Goal: Task Accomplishment & Management: Use online tool/utility

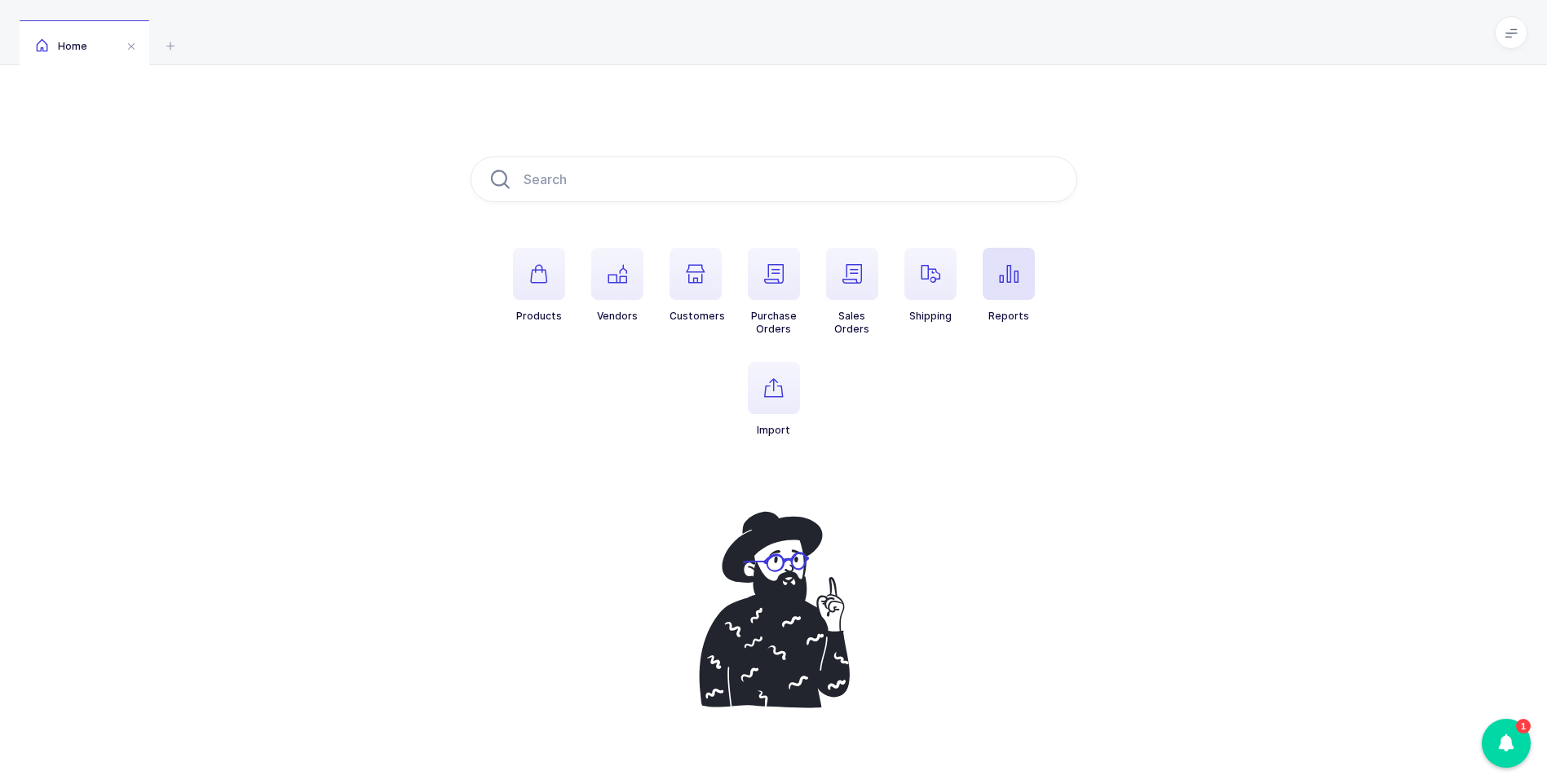
click at [1013, 273] on icon "button" at bounding box center [1009, 274] width 20 height 20
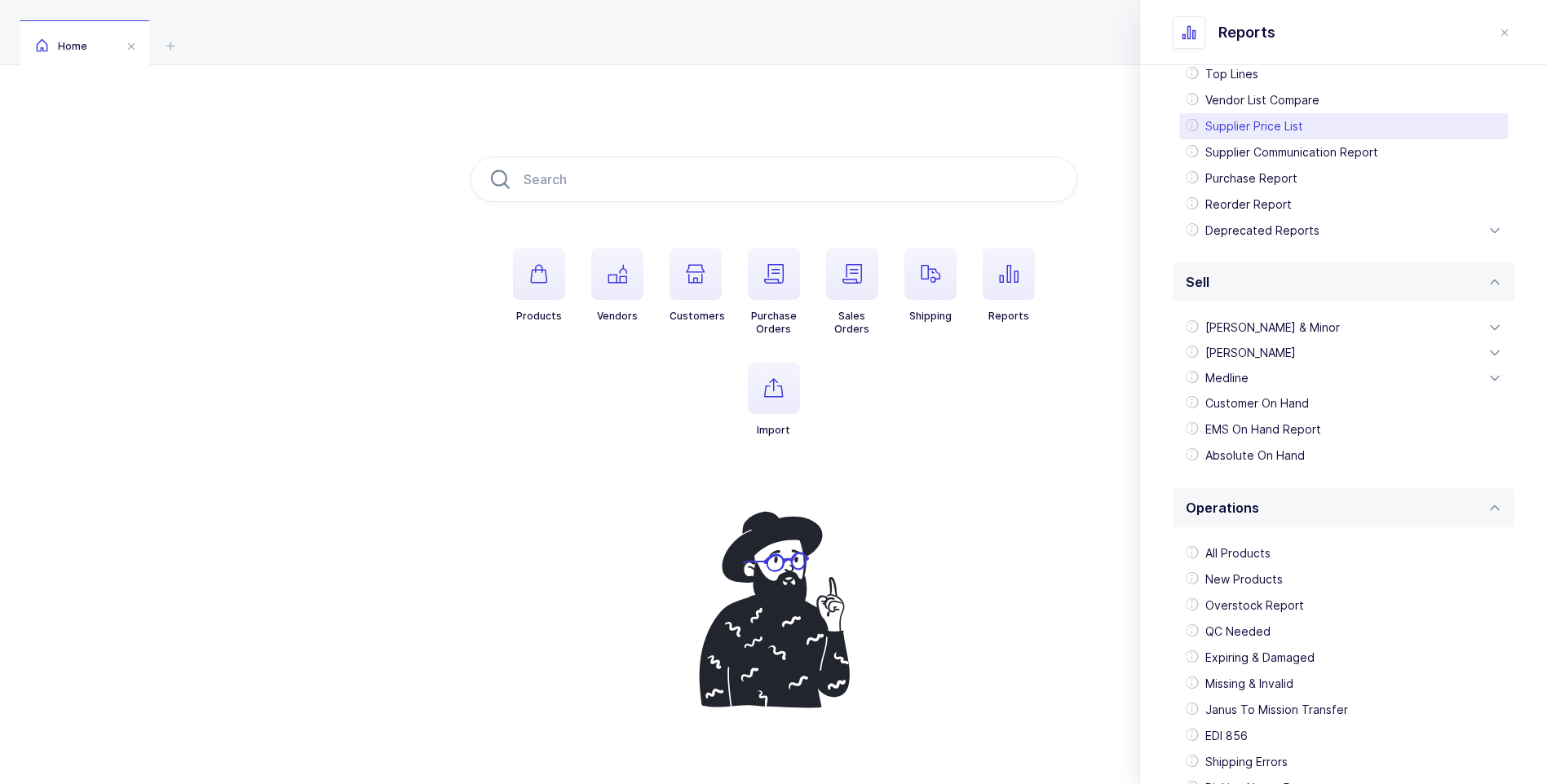
scroll to position [269, 0]
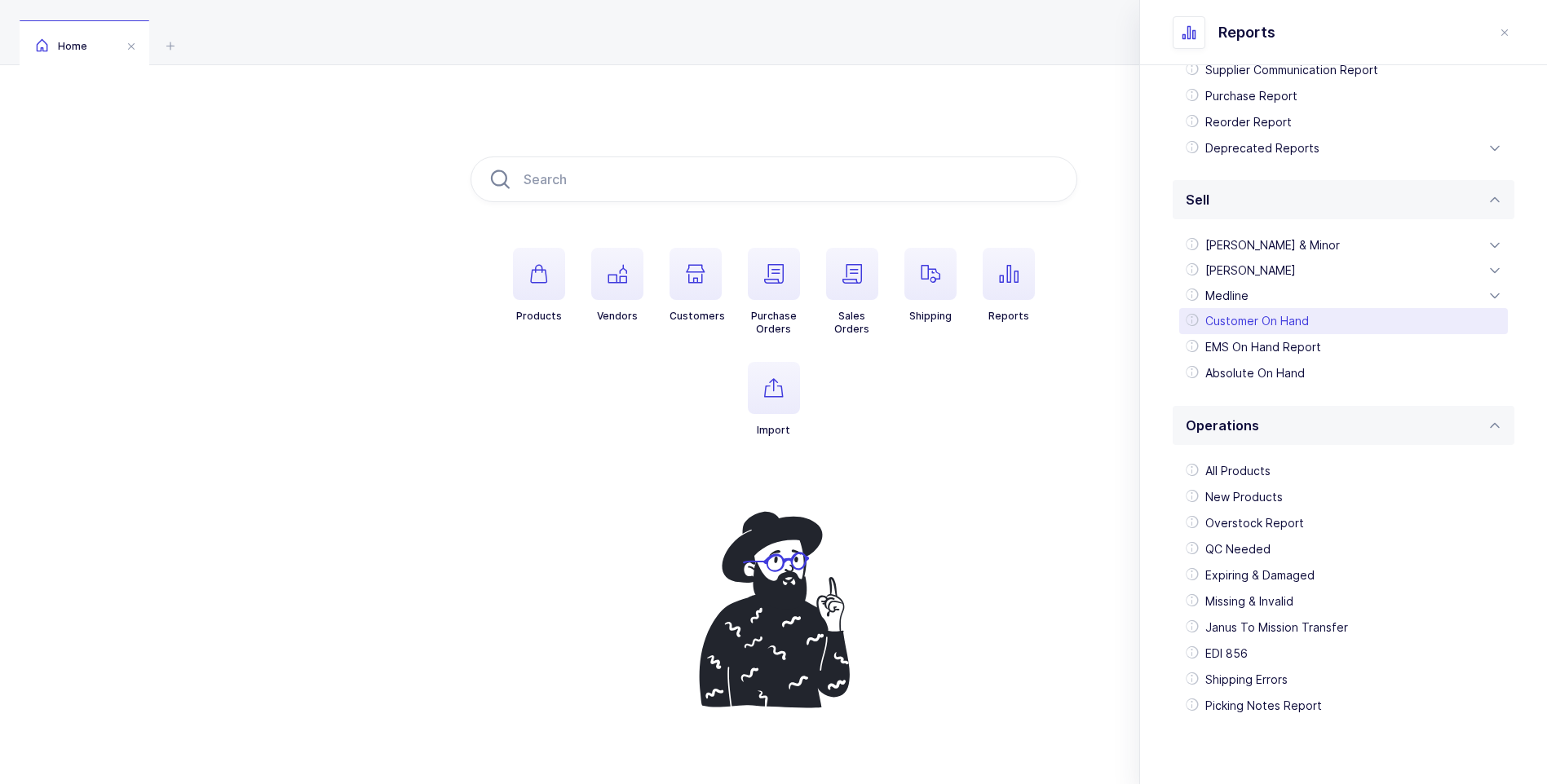
click at [1252, 319] on div "Customer On Hand" at bounding box center [1344, 321] width 329 height 26
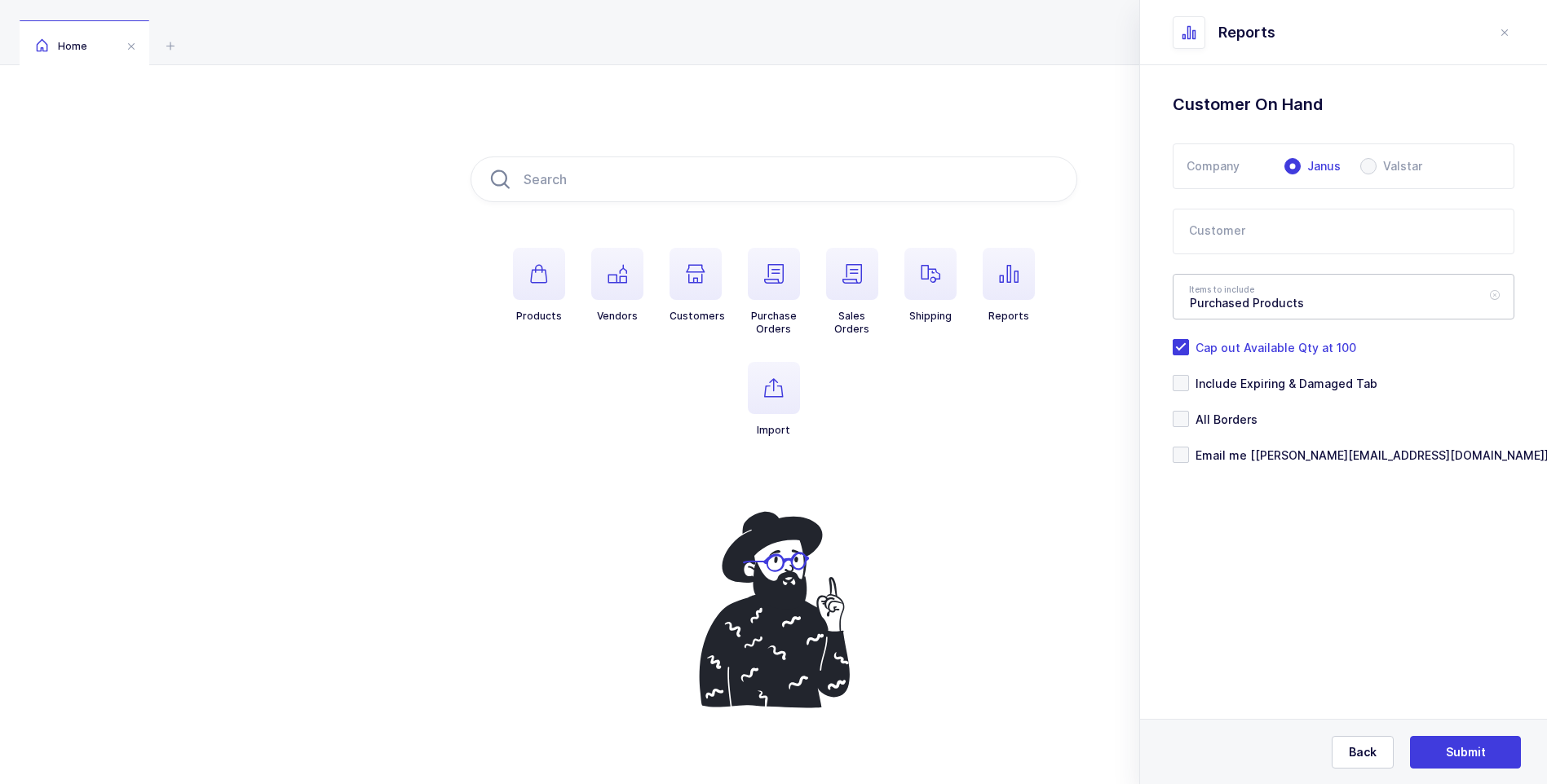
click at [1482, 293] on div "Purchased Products" at bounding box center [1343, 297] width 342 height 45
click at [1251, 430] on span "Full Inventory Offer" at bounding box center [1244, 429] width 110 height 14
type input "Full Inventory Offer"
drag, startPoint x: 1177, startPoint y: 453, endPoint x: 1204, endPoint y: 454, distance: 27.0
click at [1185, 453] on span at bounding box center [1181, 455] width 16 height 16
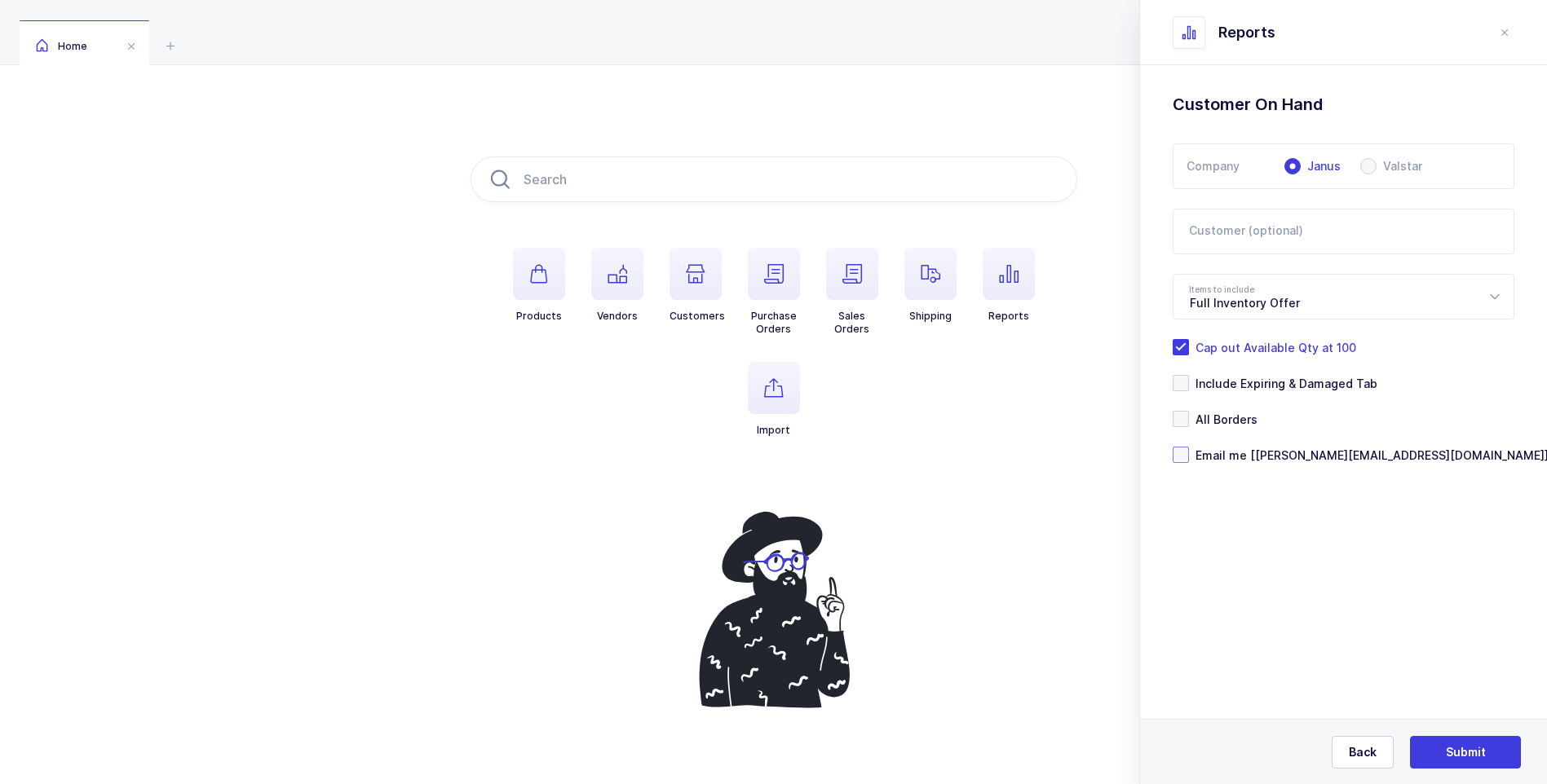
click at [1189, 447] on input "Email me [[PERSON_NAME][EMAIL_ADDRESS][DOMAIN_NAME]]" at bounding box center [1189, 447] width 0 height 0
click at [1459, 748] on span "Submit" at bounding box center [1466, 752] width 40 height 16
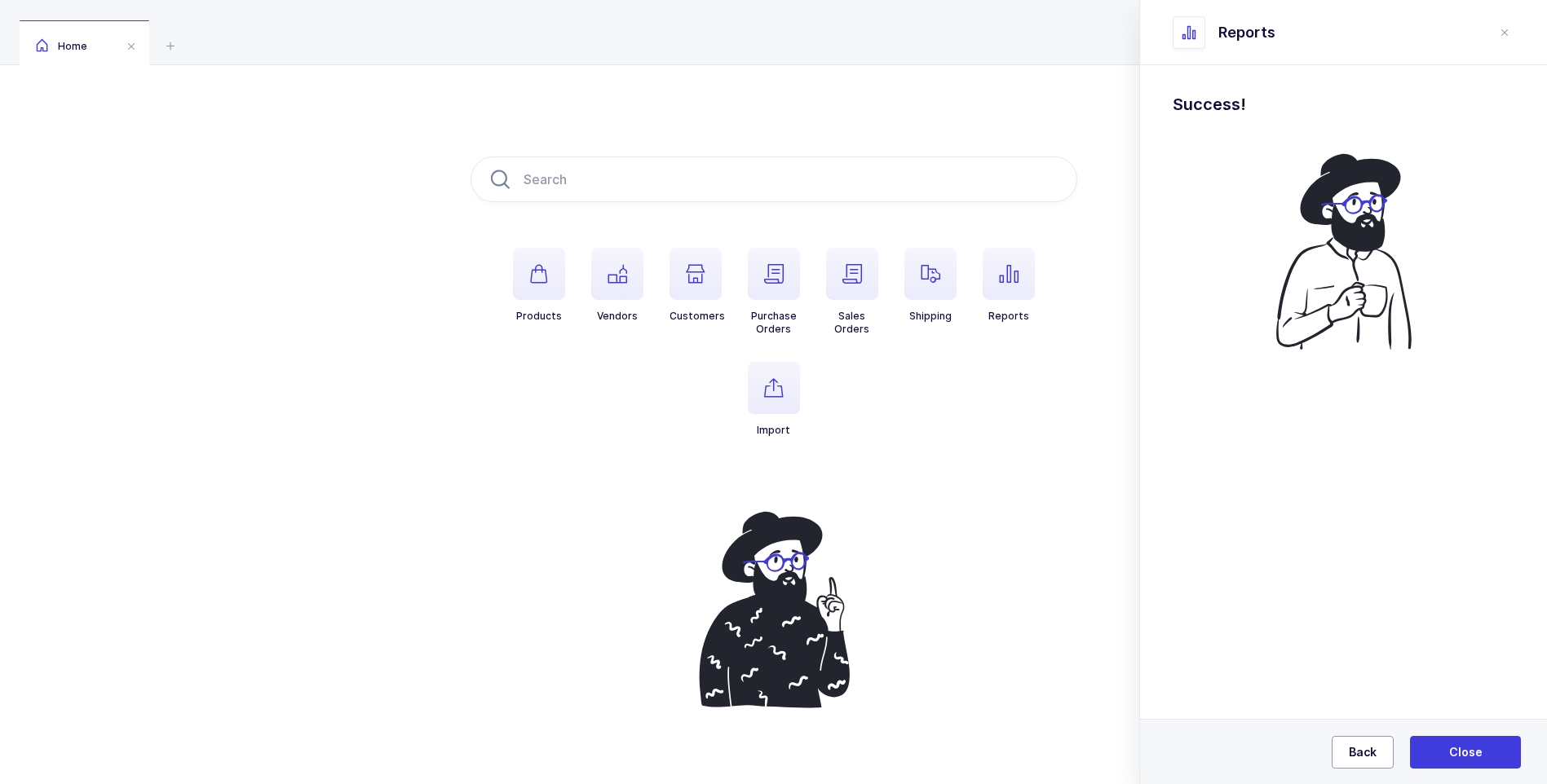
drag, startPoint x: 1375, startPoint y: 750, endPoint x: 1364, endPoint y: 730, distance: 22.8
click at [1375, 749] on span "Back" at bounding box center [1362, 752] width 28 height 16
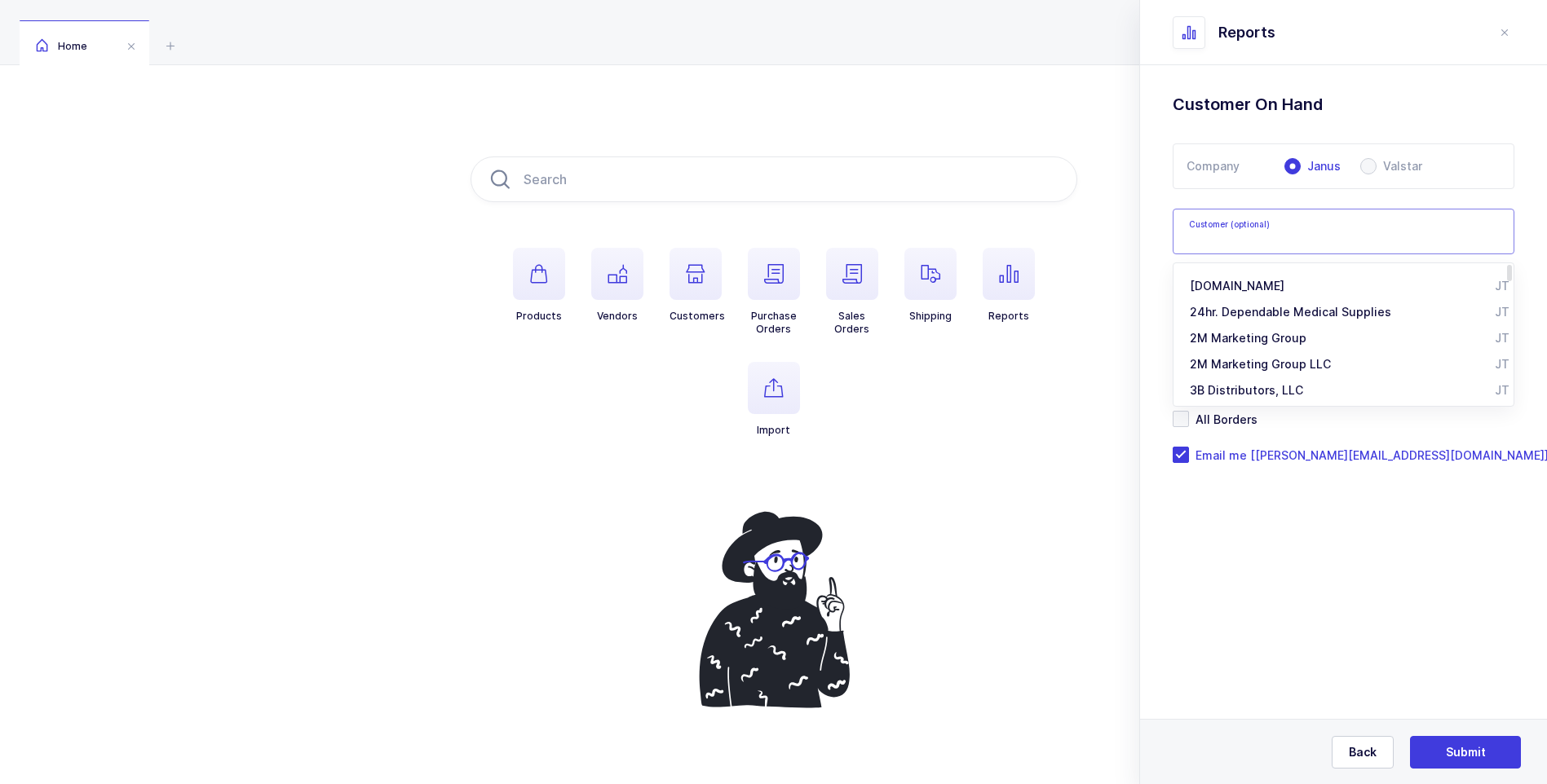
click at [1269, 227] on input "text" at bounding box center [1343, 232] width 342 height 45
click at [1234, 315] on span "CIA / Central [PERSON_NAME] Alliance" at bounding box center [1297, 312] width 215 height 14
type input "CIA / Central [PERSON_NAME] Alliance"
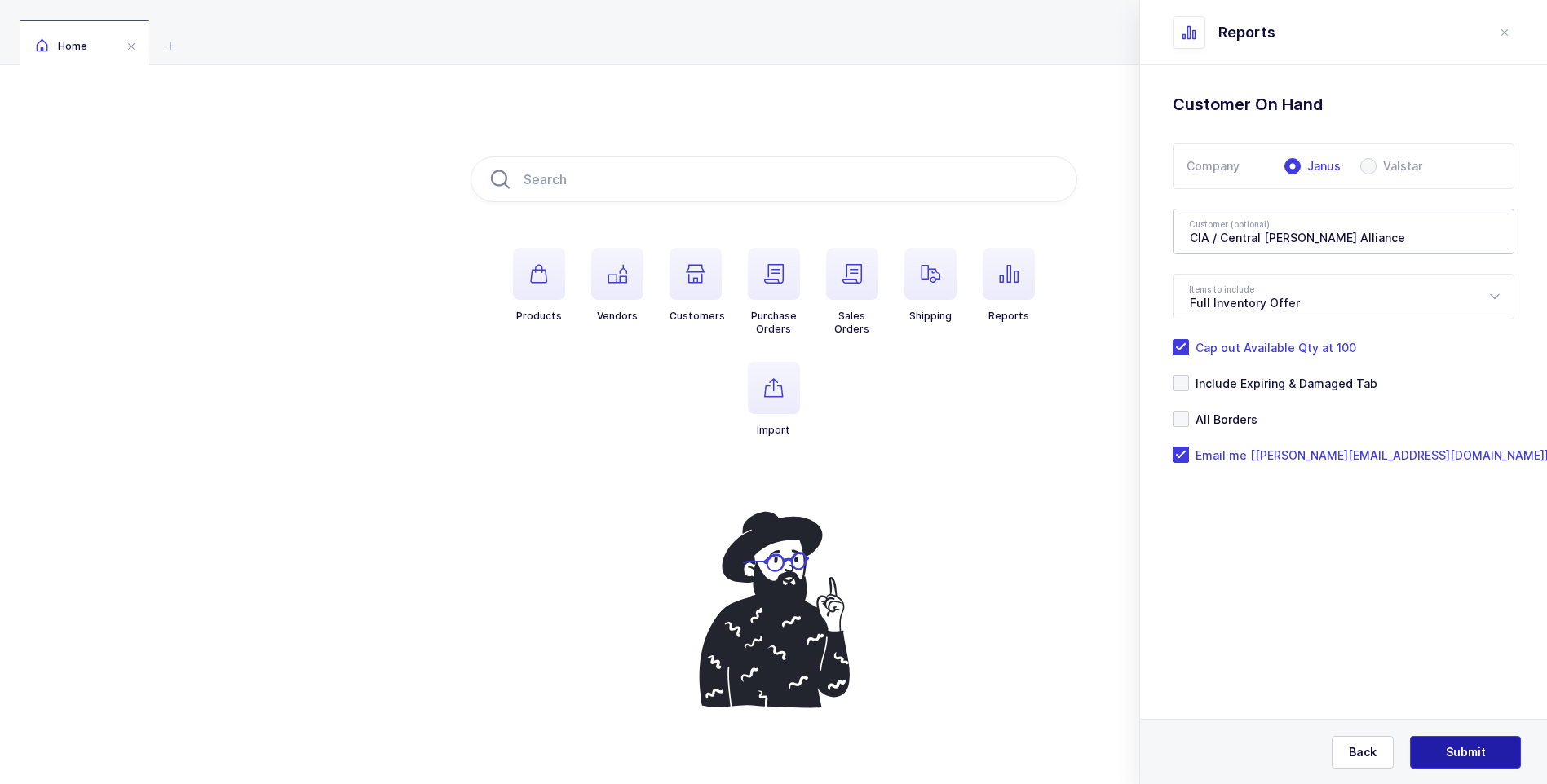
click at [1451, 747] on span "Submit" at bounding box center [1466, 752] width 40 height 16
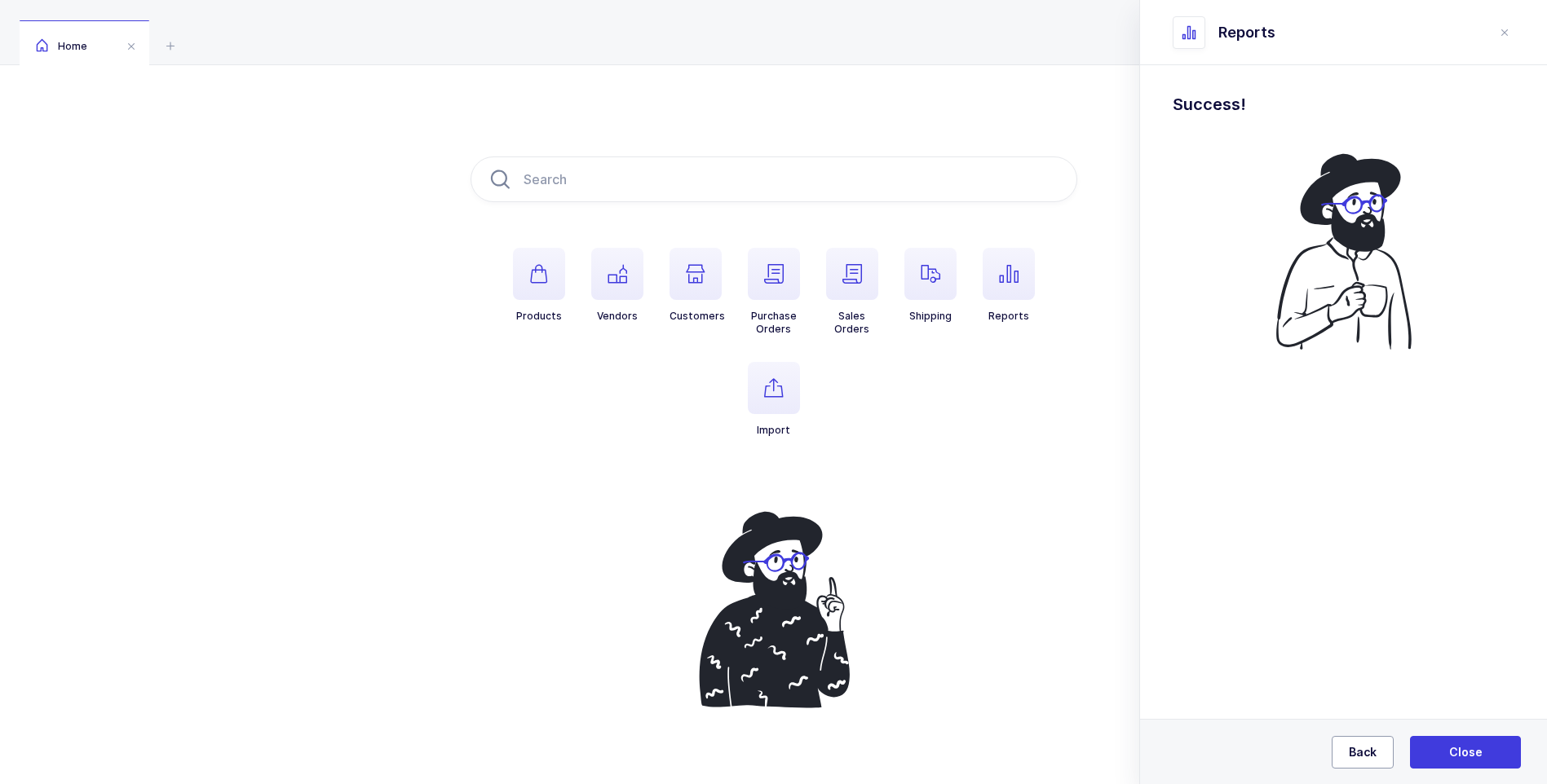
click at [1356, 748] on span "Back" at bounding box center [1362, 752] width 28 height 16
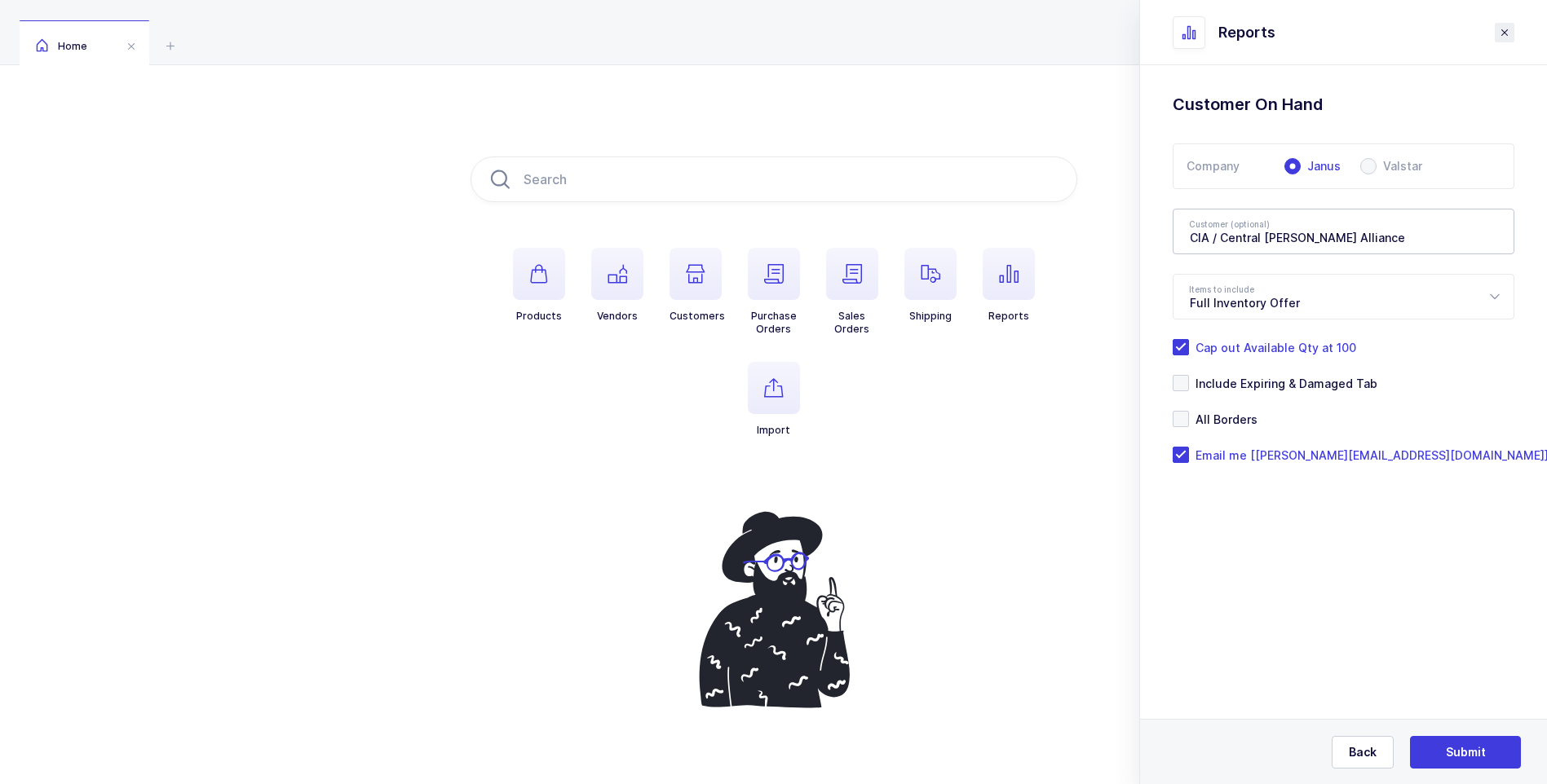
click at [1499, 31] on icon "close drawer" at bounding box center [1504, 33] width 13 height 13
